Goal: Obtain resource: Download file/media

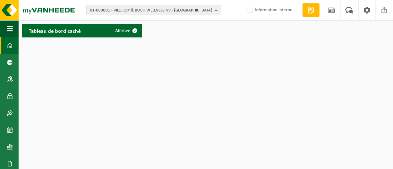
click at [196, 9] on span "01-000001 - VILLEROY & BOCH WELLNESS NV - ROESELARE" at bounding box center [151, 10] width 122 height 10
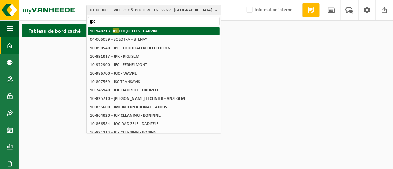
type input "jpc"
click at [145, 28] on strong "10-948213 - JPC ETIQUETTES - CARVIN" at bounding box center [123, 30] width 67 height 5
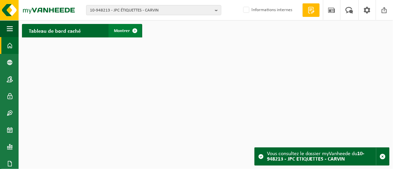
click at [122, 31] on font "Montrer" at bounding box center [122, 31] width 16 height 4
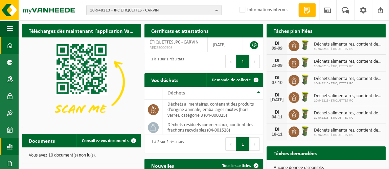
click at [10, 145] on span at bounding box center [10, 147] width 6 height 17
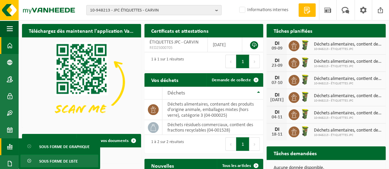
click at [47, 162] on font "Sous forme de liste" at bounding box center [58, 162] width 39 height 4
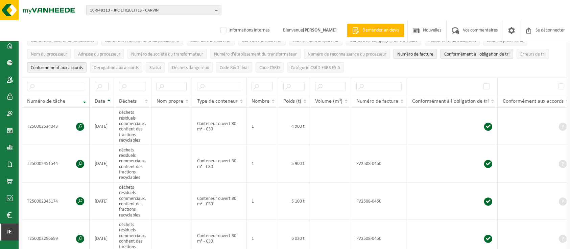
scroll to position [69, 0]
drag, startPoint x: 79, startPoint y: 124, endPoint x: 70, endPoint y: 125, distance: 8.8
click at [70, 125] on td "T250002534043" at bounding box center [56, 126] width 68 height 37
click at [78, 125] on span at bounding box center [80, 127] width 8 height 8
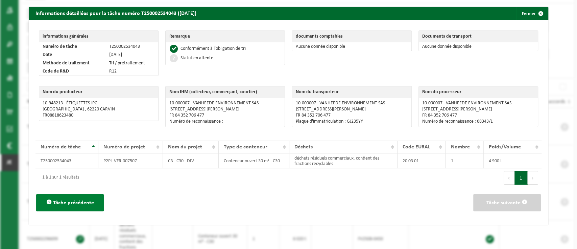
click at [73, 164] on font "Tâche précédente" at bounding box center [73, 202] width 41 height 5
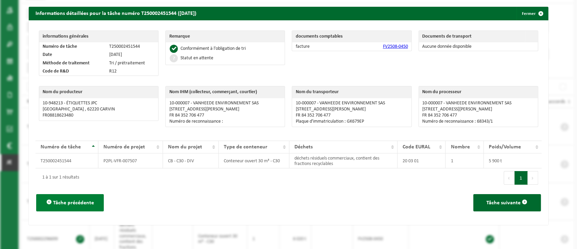
click at [89, 164] on font "Tâche précédente" at bounding box center [73, 202] width 41 height 5
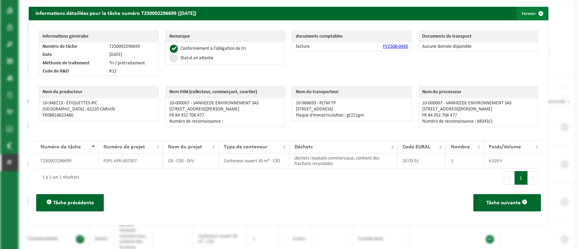
click at [389, 12] on span "button" at bounding box center [541, 14] width 14 height 14
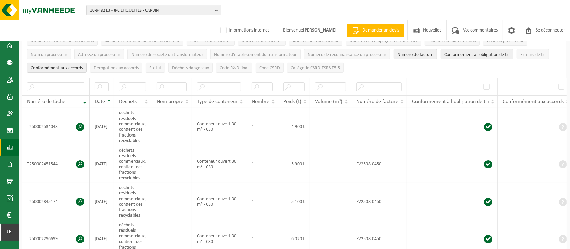
click at [7, 146] on span at bounding box center [10, 147] width 6 height 17
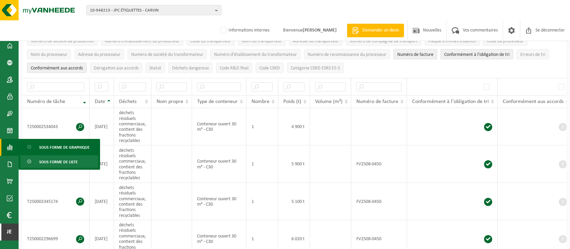
click at [61, 162] on font "Sous forme de liste" at bounding box center [58, 162] width 39 height 4
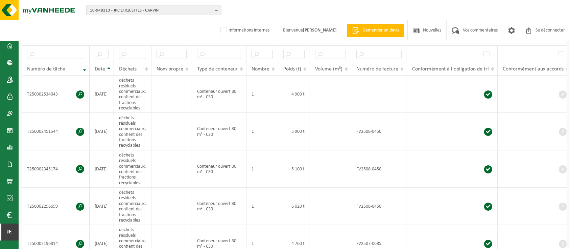
scroll to position [107, 0]
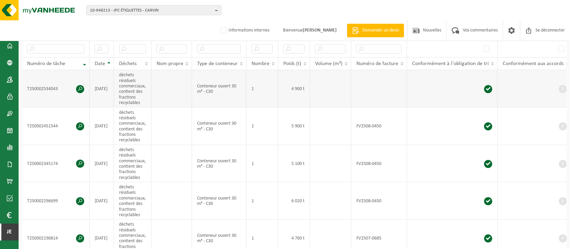
click at [79, 88] on span at bounding box center [80, 89] width 8 height 8
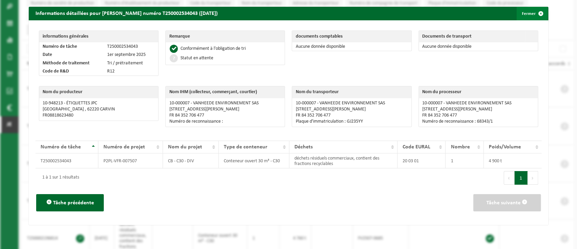
click at [523, 14] on font "Fermer" at bounding box center [529, 13] width 14 height 4
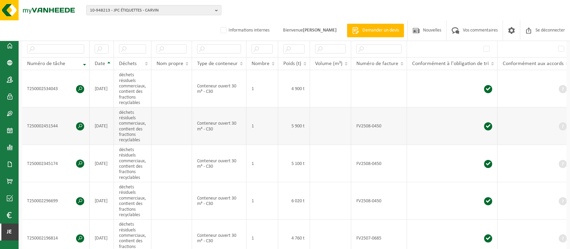
click at [80, 128] on span at bounding box center [80, 126] width 8 height 8
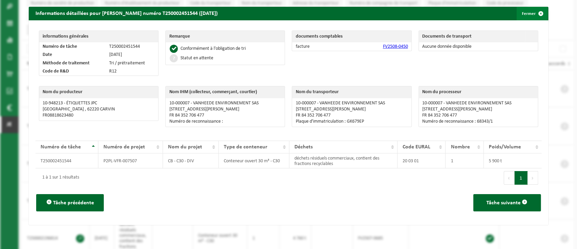
click at [522, 13] on font "Fermer" at bounding box center [529, 13] width 14 height 4
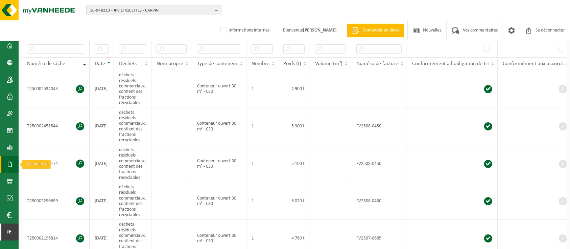
click at [8, 164] on span at bounding box center [10, 164] width 6 height 17
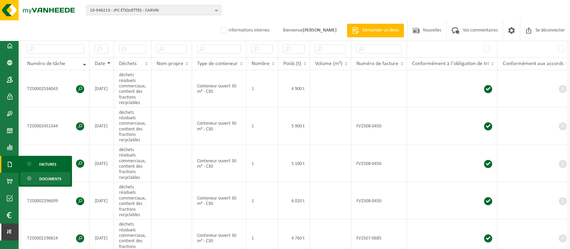
click at [50, 178] on font "Documents" at bounding box center [50, 179] width 22 height 4
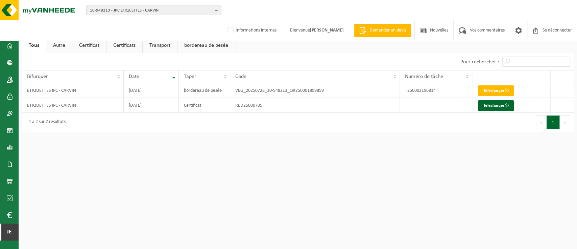
click at [199, 45] on font "bordereau de pesée" at bounding box center [206, 45] width 44 height 5
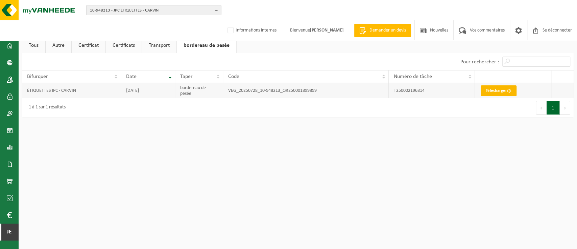
click at [506, 91] on font "Télécharger" at bounding box center [496, 90] width 21 height 4
click at [288, 151] on html "10-948213 - JPC ÉTIQUETTES - CARVIN 10-948213 - JPC ÉTIQUETTES - CARVIN Informa…" at bounding box center [288, 124] width 577 height 249
click at [9, 145] on span at bounding box center [10, 147] width 6 height 17
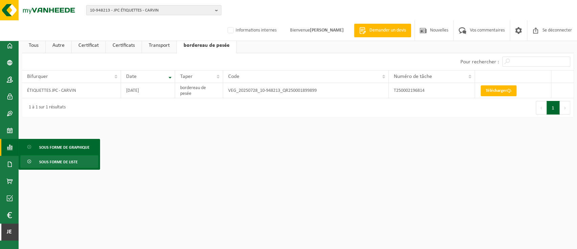
click at [62, 159] on span "Sous forme de liste" at bounding box center [58, 161] width 39 height 13
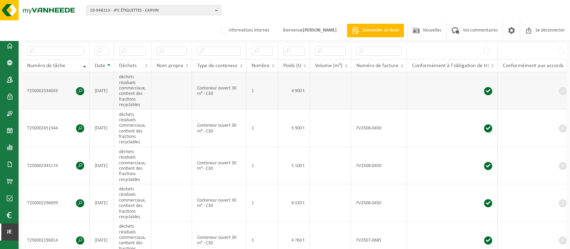
scroll to position [106, 0]
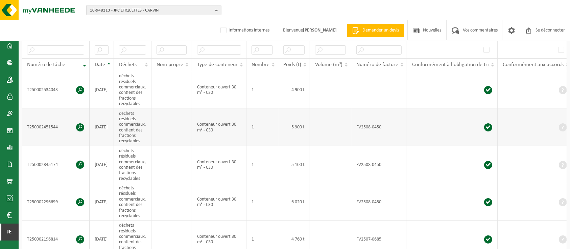
click at [81, 129] on span at bounding box center [80, 127] width 8 height 8
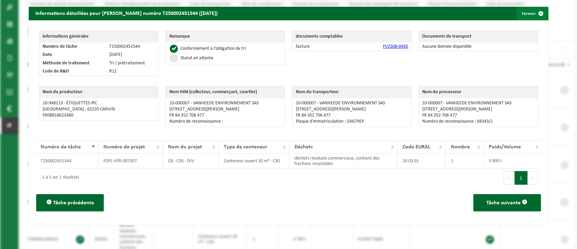
click at [522, 14] on font "Fermer" at bounding box center [529, 13] width 14 height 4
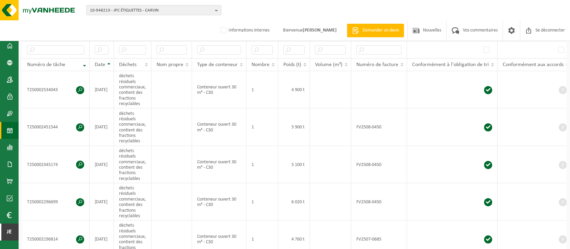
click at [10, 127] on span at bounding box center [10, 130] width 6 height 17
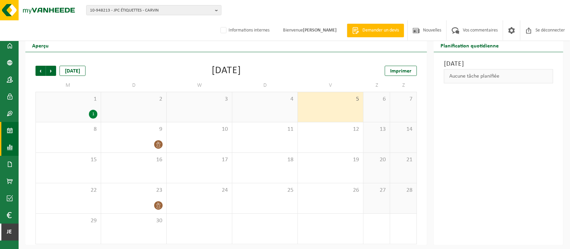
click at [7, 145] on span at bounding box center [10, 147] width 6 height 17
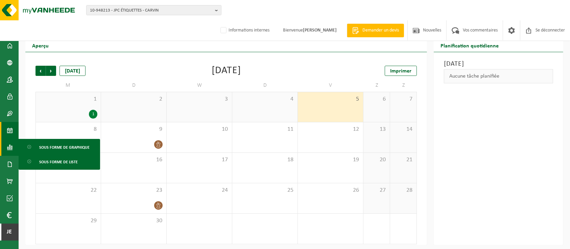
click at [543, 182] on div "[DATE] Aucune tâche planifiée" at bounding box center [499, 148] width 130 height 192
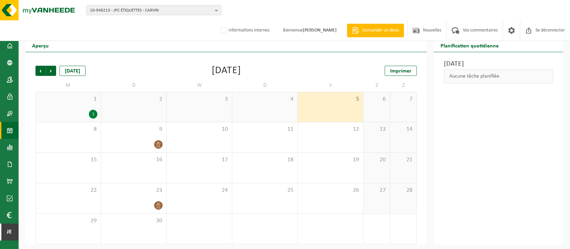
click at [96, 113] on div "1" at bounding box center [93, 114] width 8 height 9
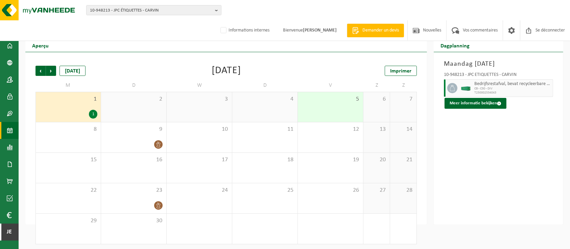
click at [275, 101] on span "4" at bounding box center [265, 98] width 59 height 7
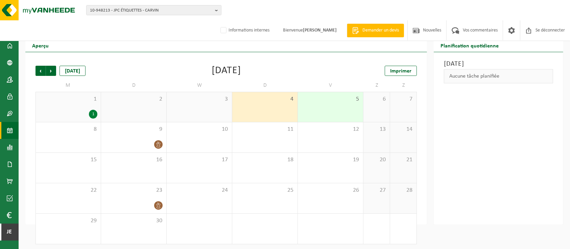
click at [368, 117] on div "6" at bounding box center [377, 107] width 26 height 30
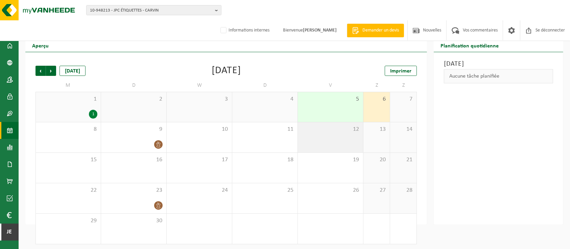
click at [324, 139] on div "12" at bounding box center [330, 137] width 65 height 30
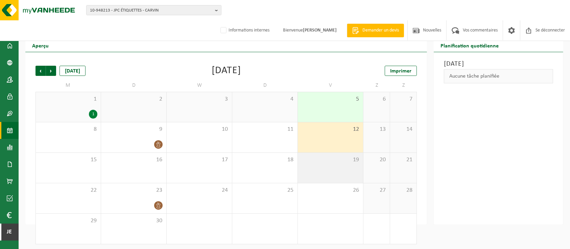
click at [322, 173] on div "19" at bounding box center [330, 168] width 65 height 30
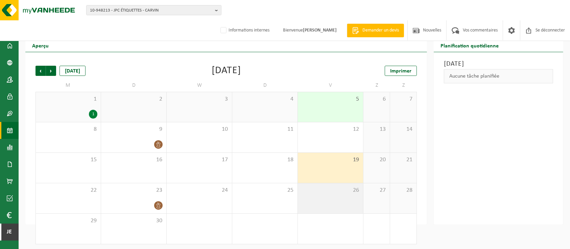
click at [321, 205] on div "26" at bounding box center [330, 198] width 65 height 30
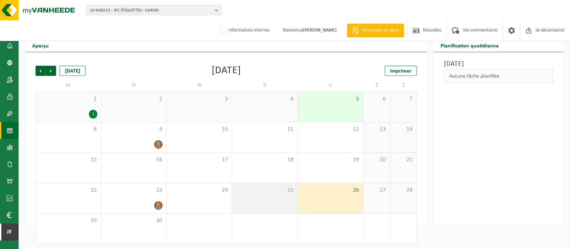
click at [258, 196] on div "25" at bounding box center [264, 198] width 65 height 30
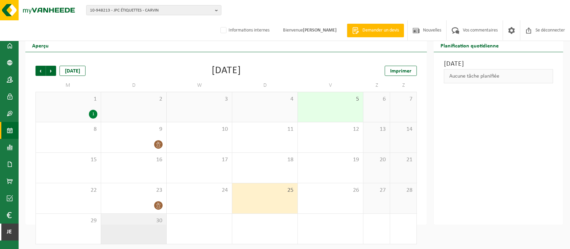
click at [131, 219] on span "30" at bounding box center [134, 220] width 59 height 7
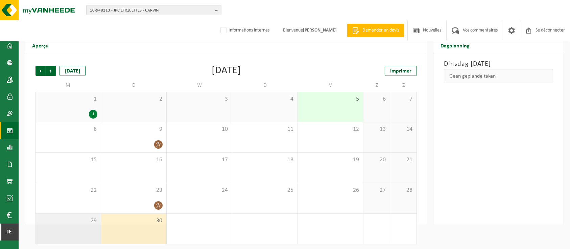
click at [91, 222] on font "29" at bounding box center [94, 220] width 6 height 6
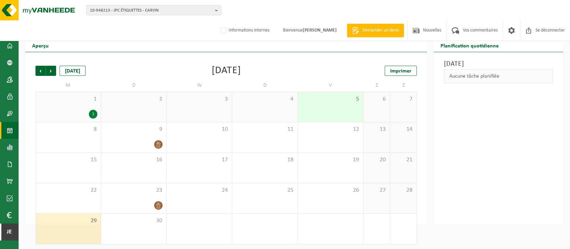
click at [328, 107] on div "5" at bounding box center [330, 107] width 65 height 30
